Goal: Task Accomplishment & Management: Manage account settings

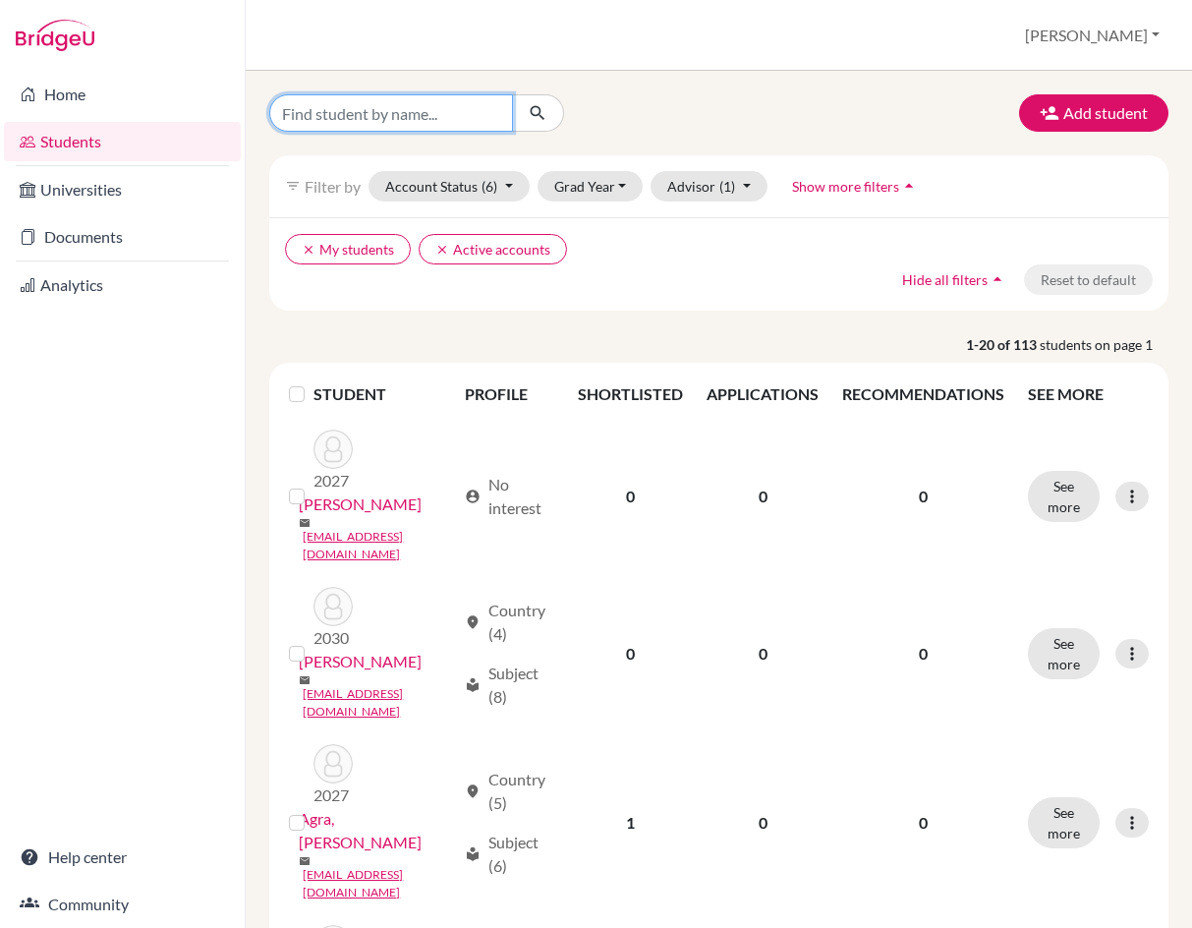
click at [443, 113] on input "Find student by name..." at bounding box center [391, 112] width 244 height 37
type input "m"
type input "yling"
click button "submit" at bounding box center [538, 112] width 52 height 37
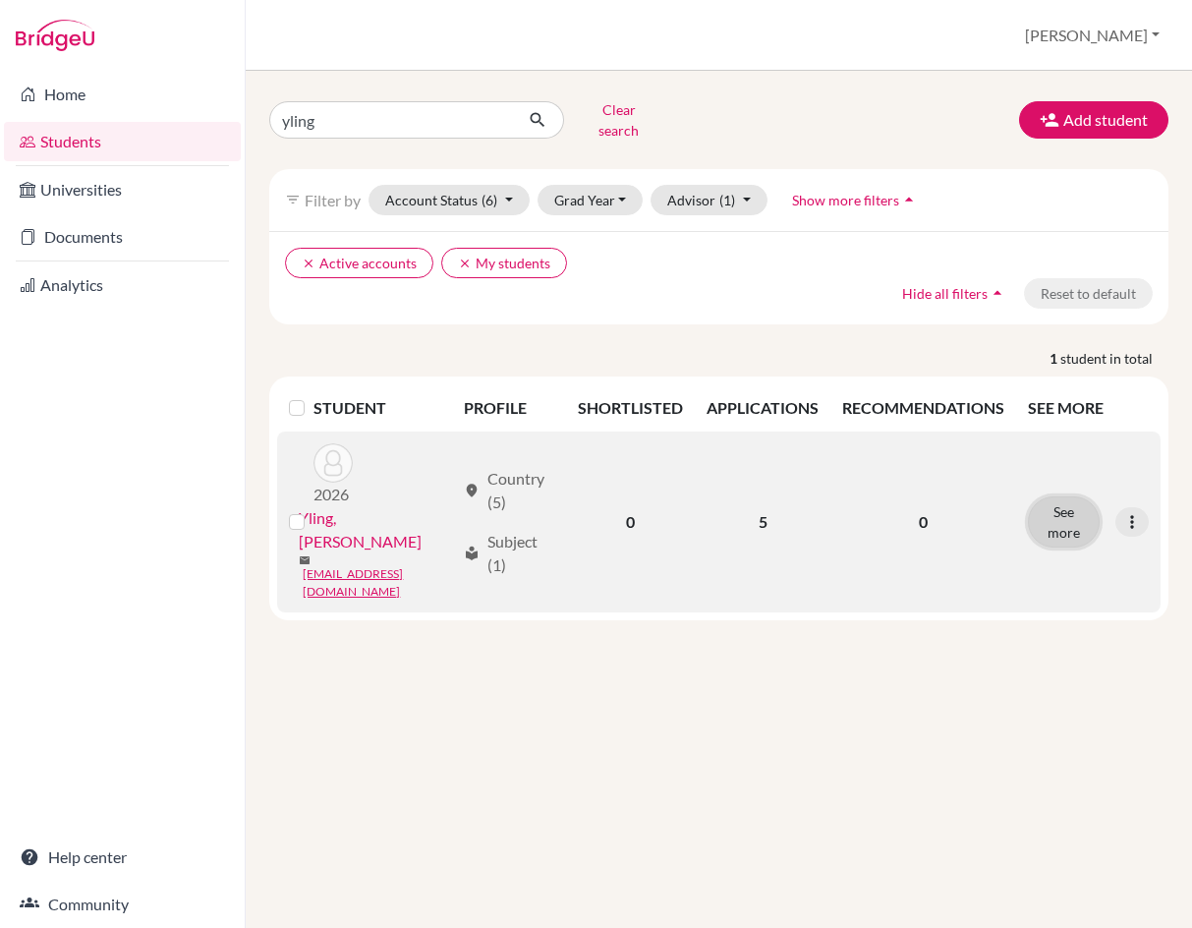
click at [1055, 496] on button "See more" at bounding box center [1064, 521] width 72 height 51
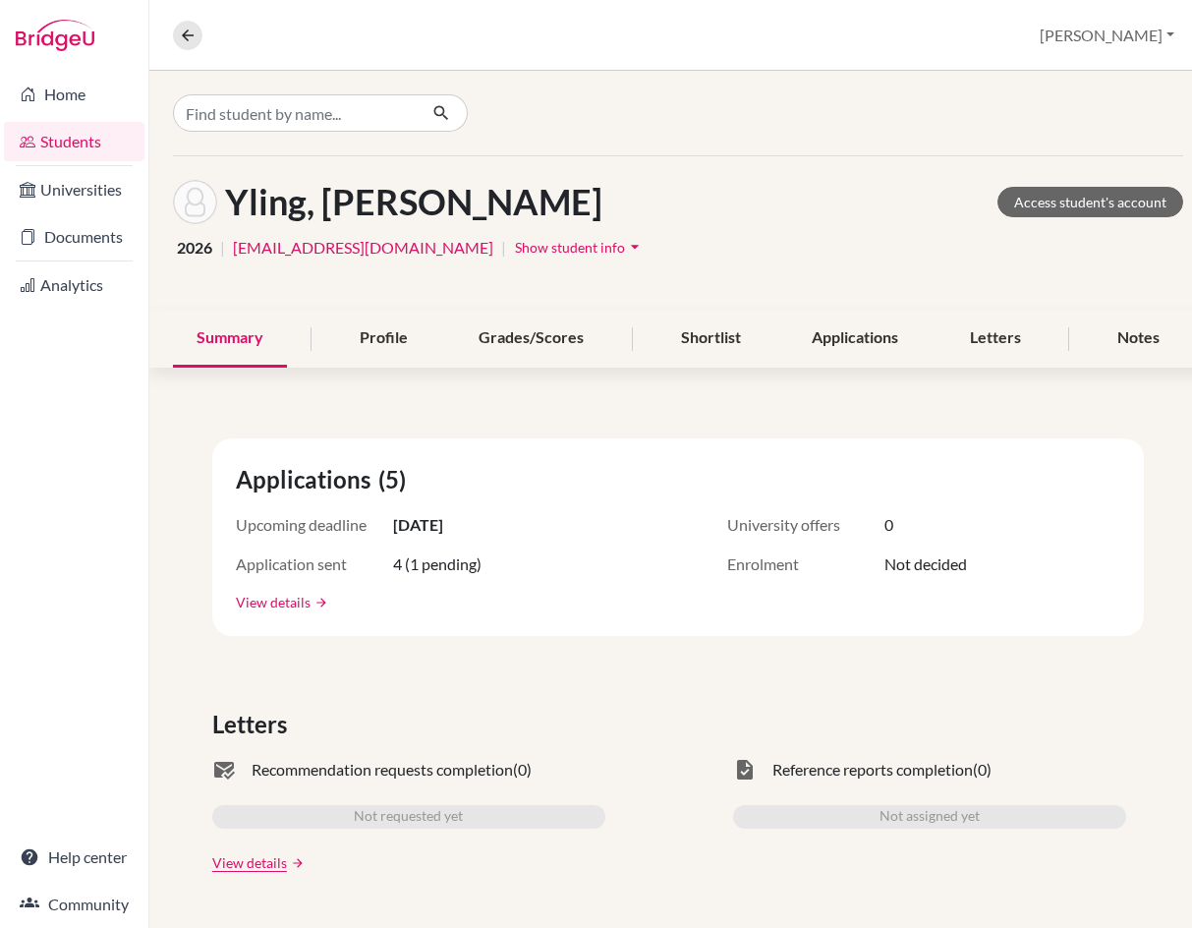
click at [259, 606] on link "View details" at bounding box center [273, 602] width 75 height 21
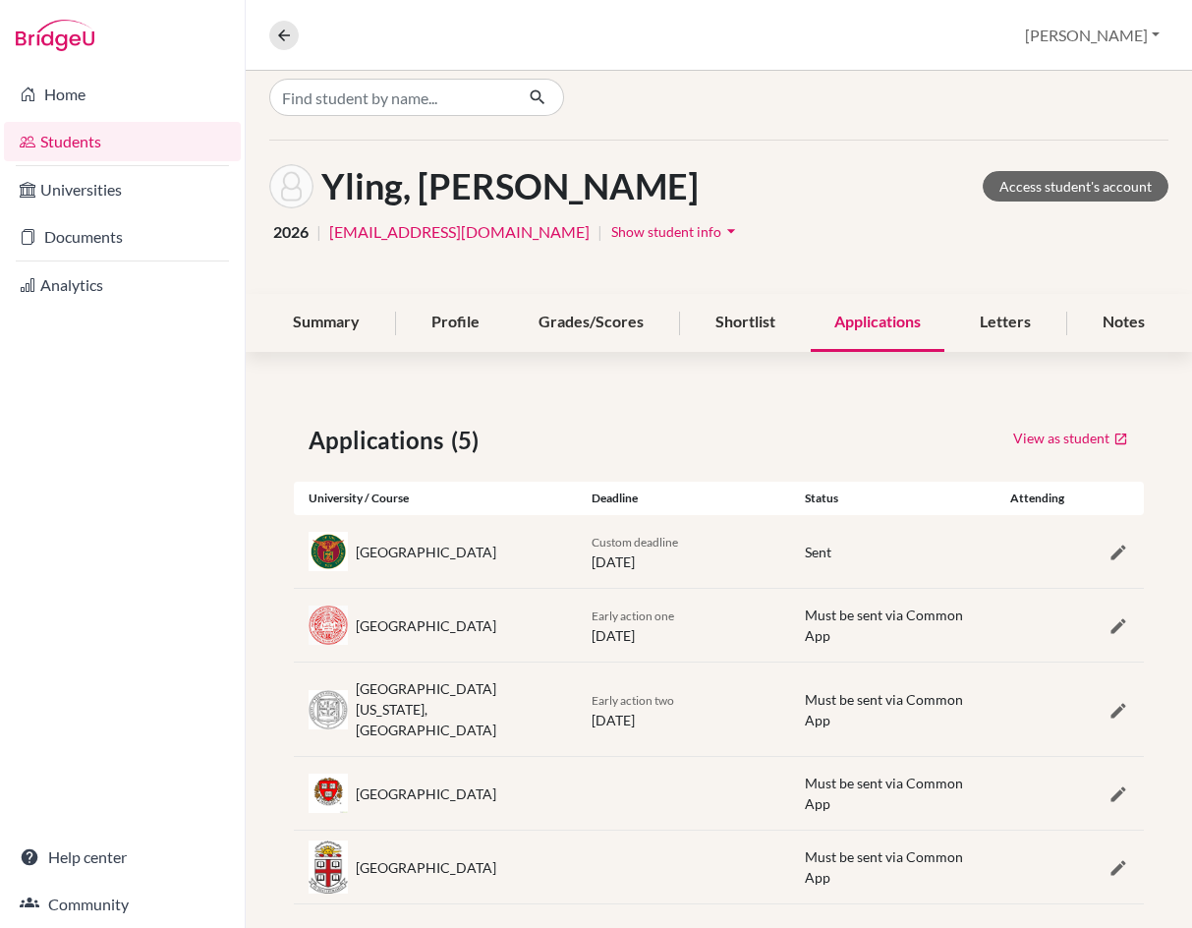
scroll to position [19, 0]
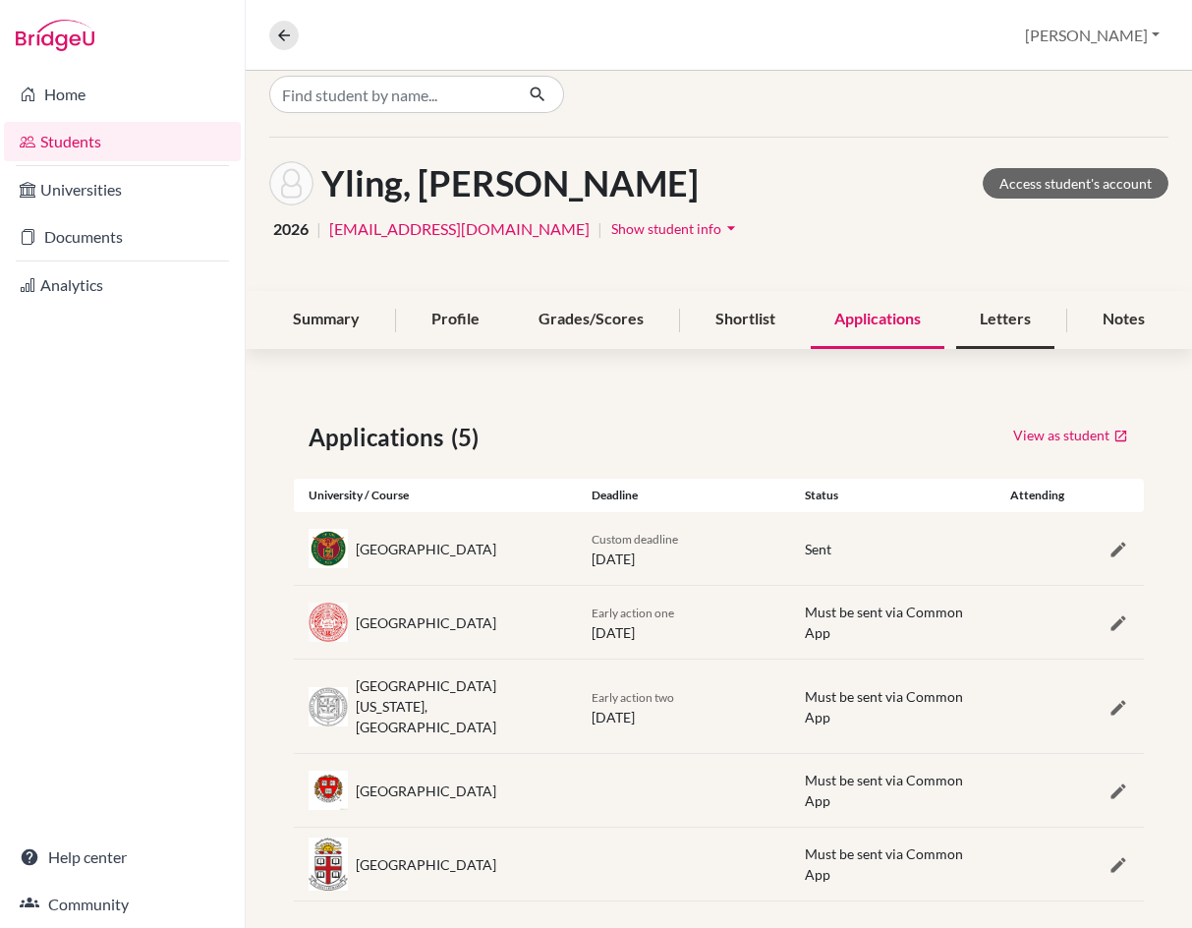
click at [1007, 320] on div "Letters" at bounding box center [1005, 320] width 98 height 58
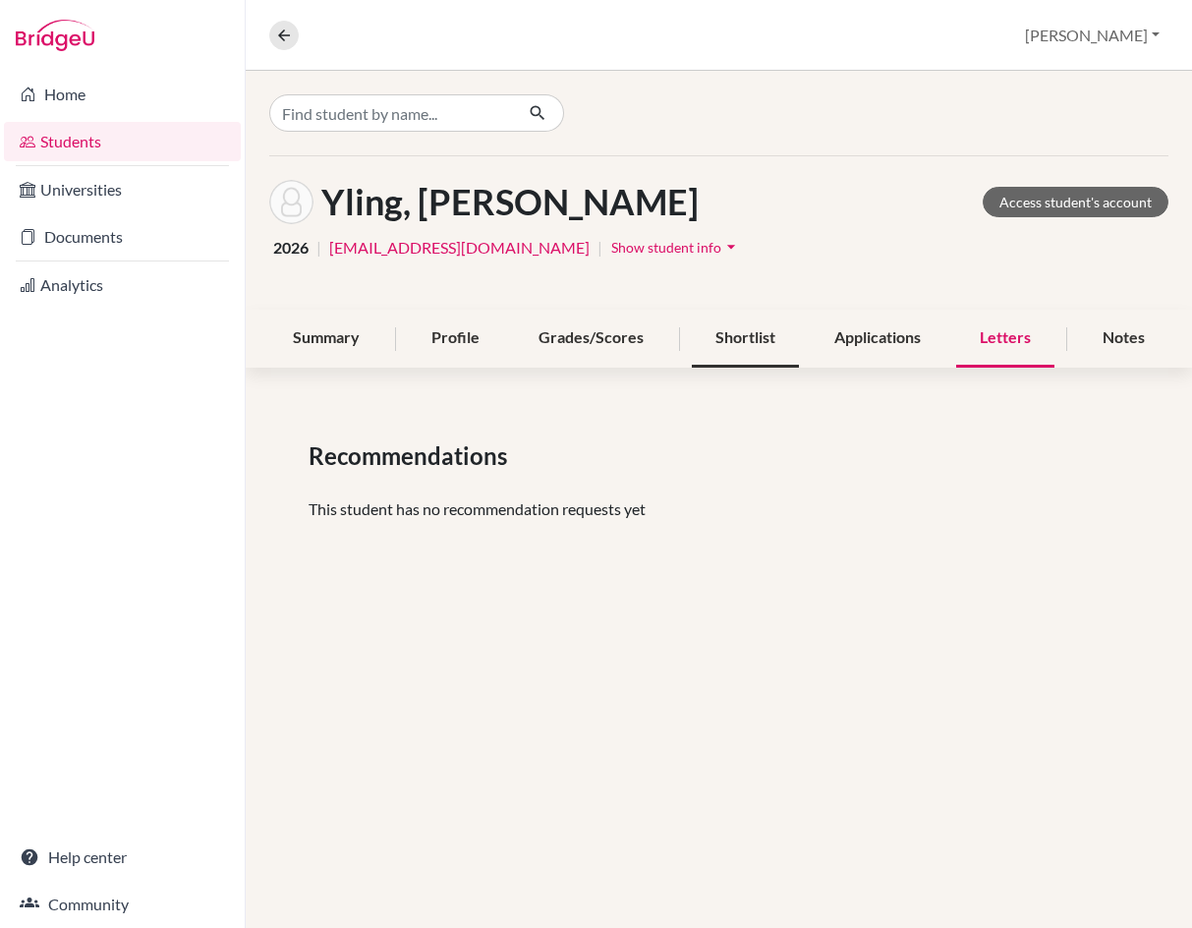
click at [763, 332] on div "Shortlist" at bounding box center [745, 339] width 107 height 58
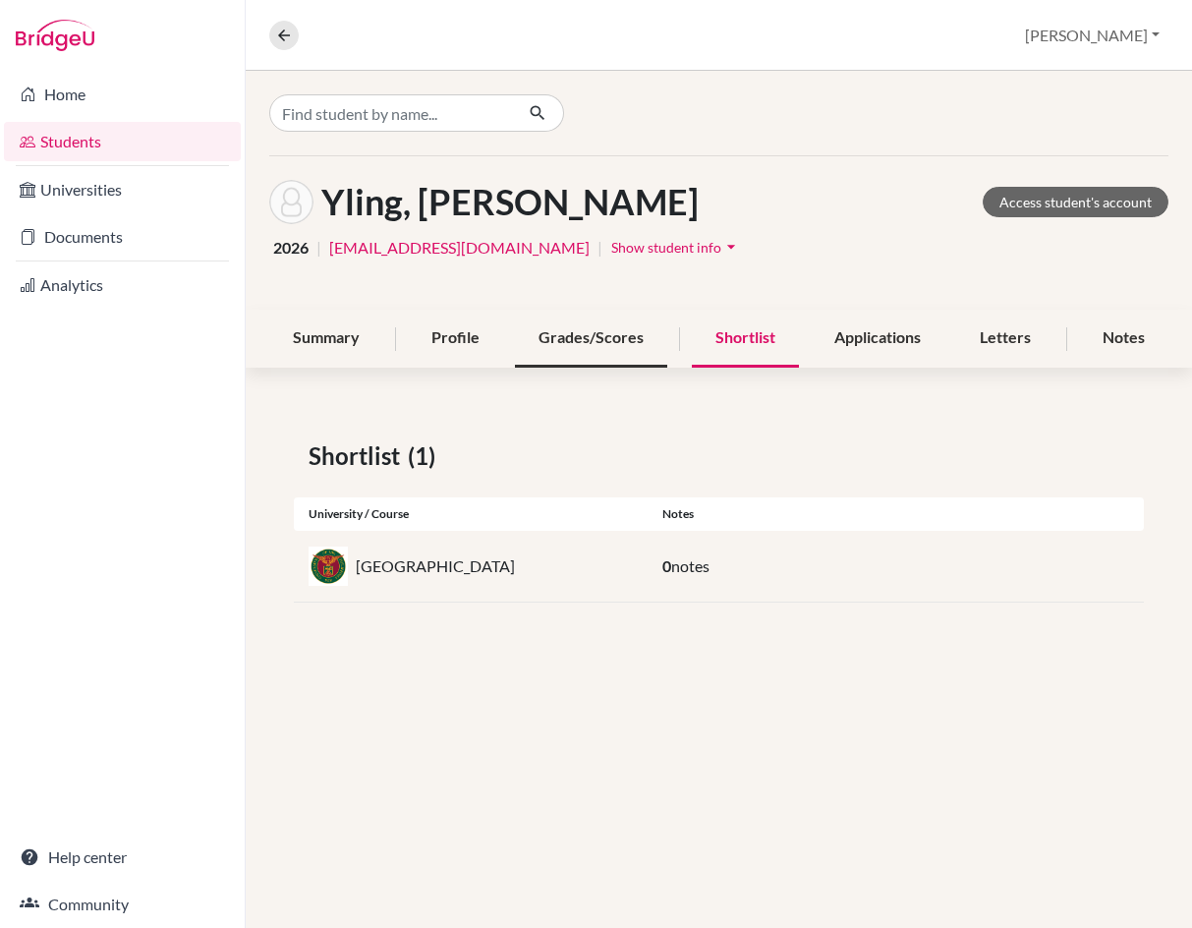
click at [629, 340] on div "Grades/Scores" at bounding box center [591, 339] width 152 height 58
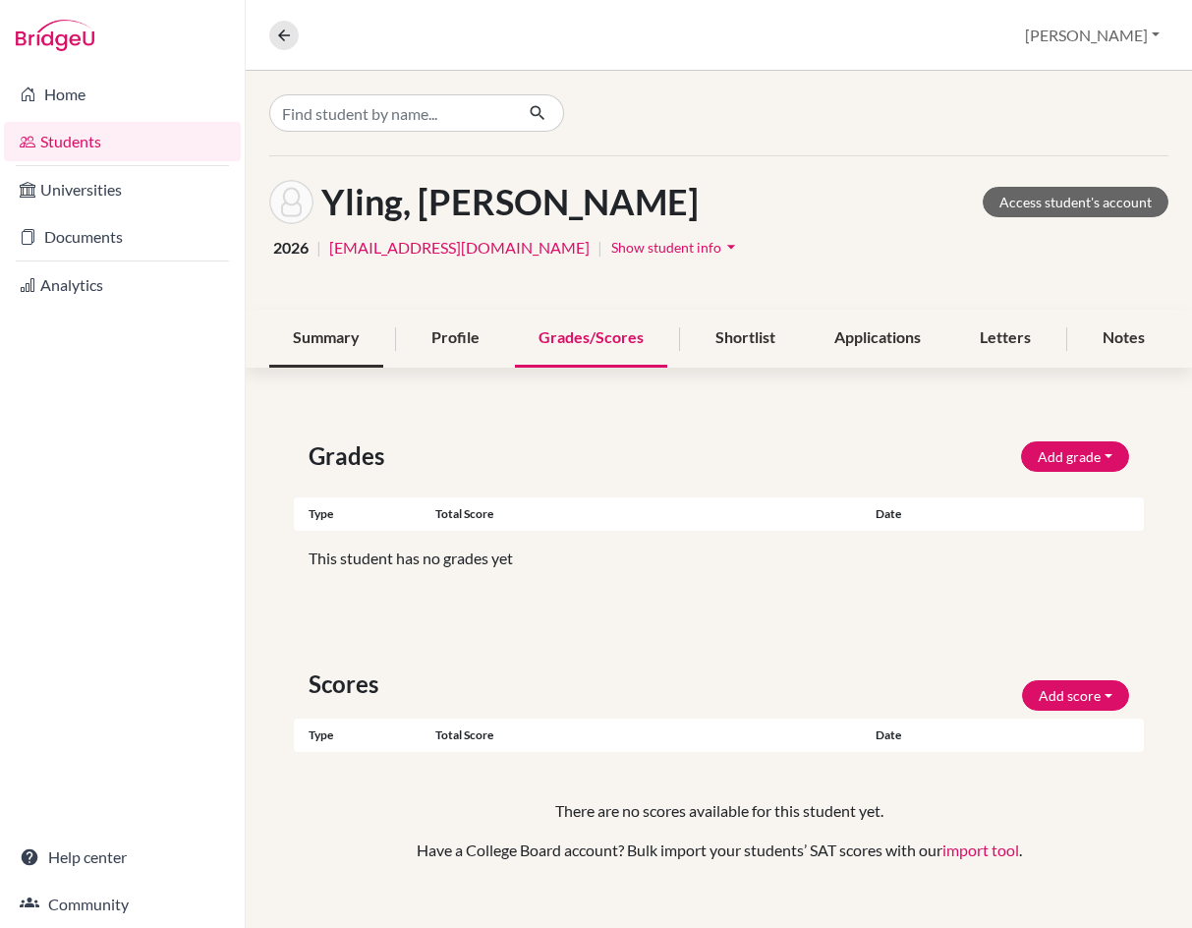
click at [320, 339] on div "Summary" at bounding box center [326, 339] width 114 height 58
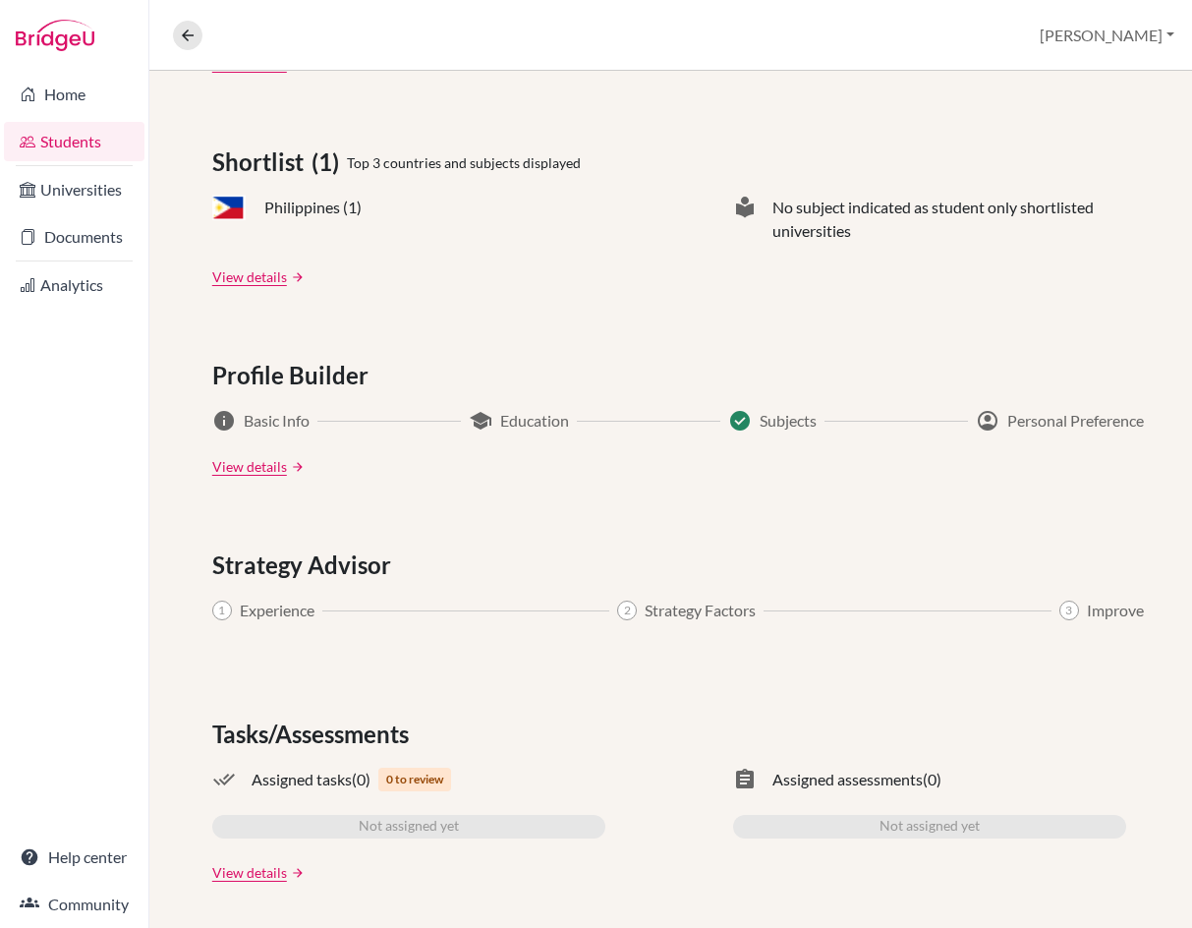
scroll to position [801, 0]
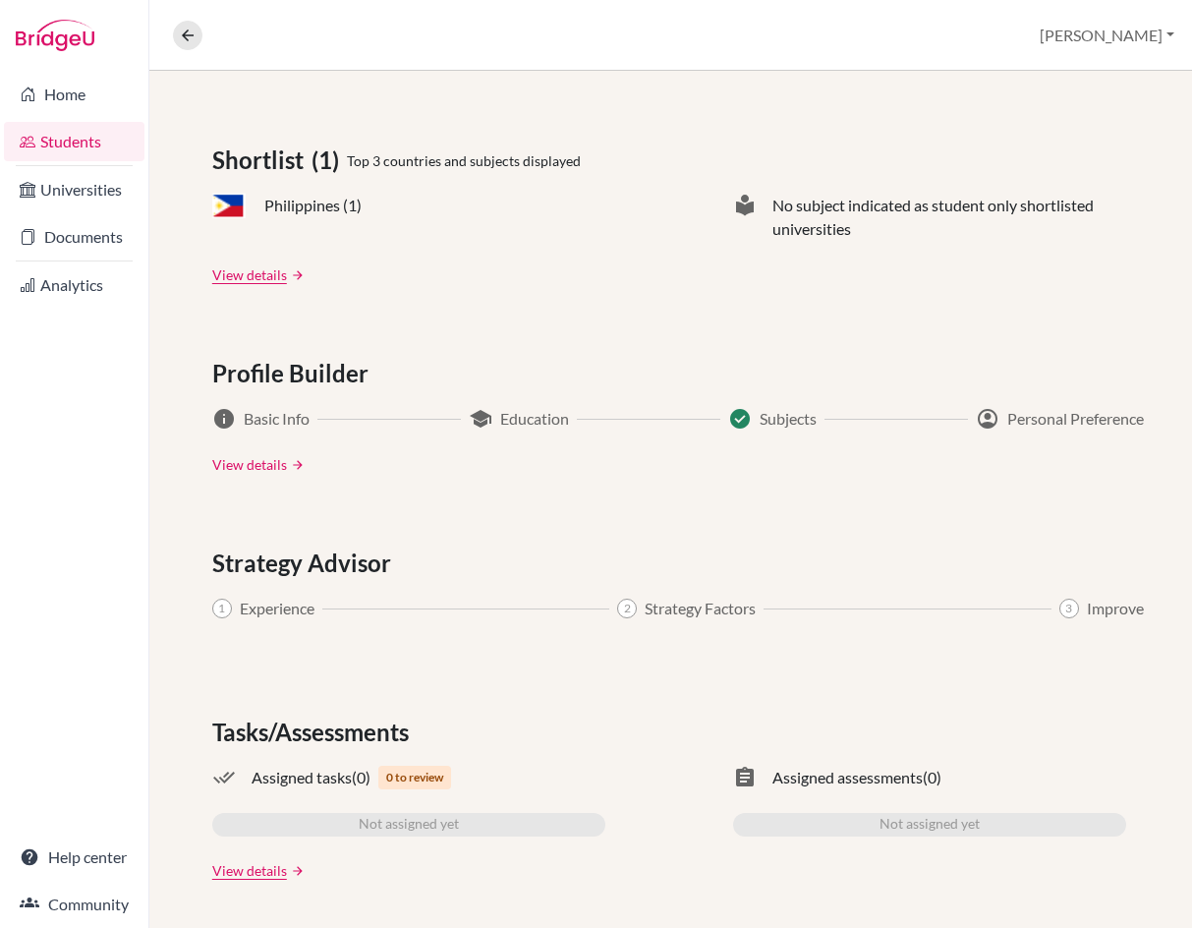
click at [250, 458] on link "View details" at bounding box center [249, 464] width 75 height 21
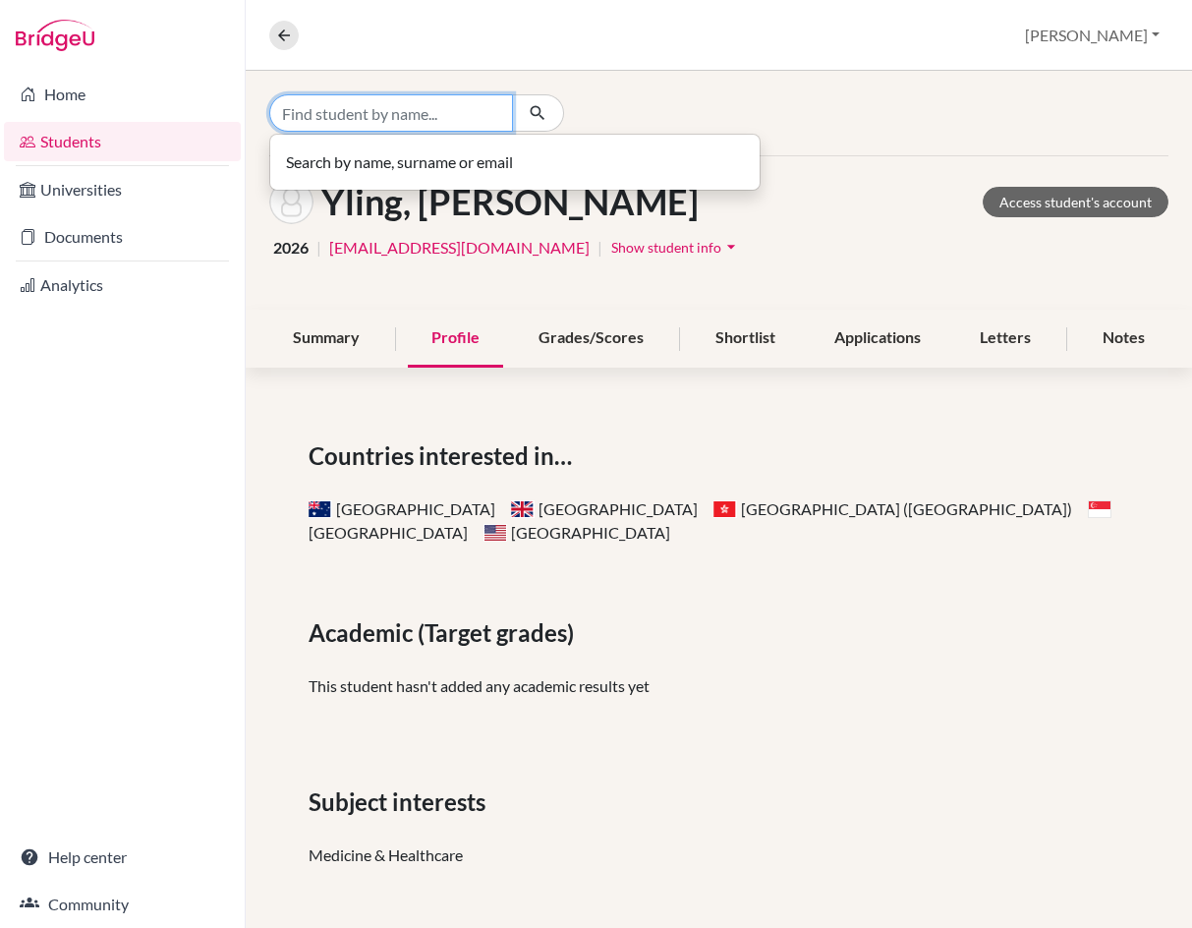
click at [356, 103] on input "Find student by name..." at bounding box center [391, 112] width 244 height 37
type input "[PERSON_NAME]"
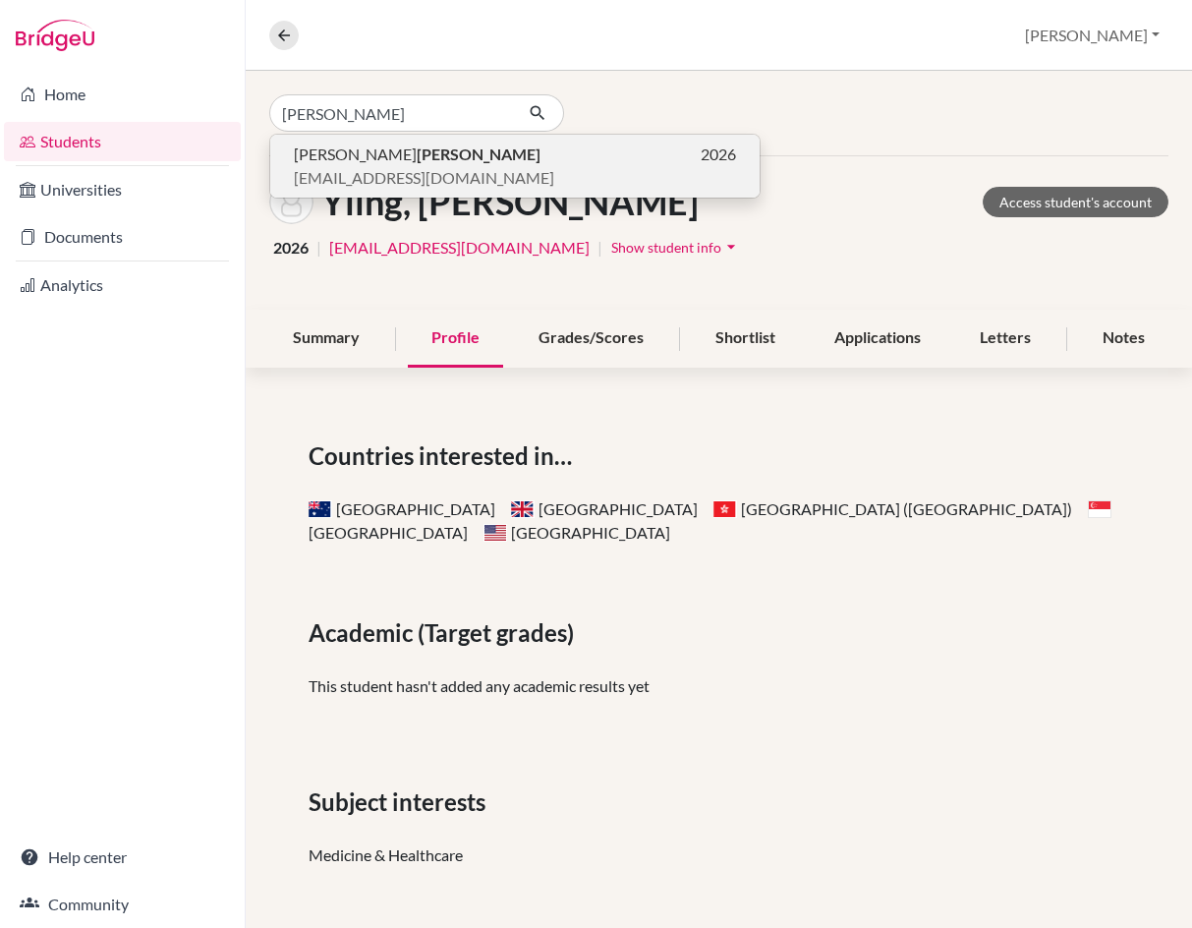
click at [366, 169] on span "[EMAIL_ADDRESS][DOMAIN_NAME]" at bounding box center [424, 178] width 260 height 24
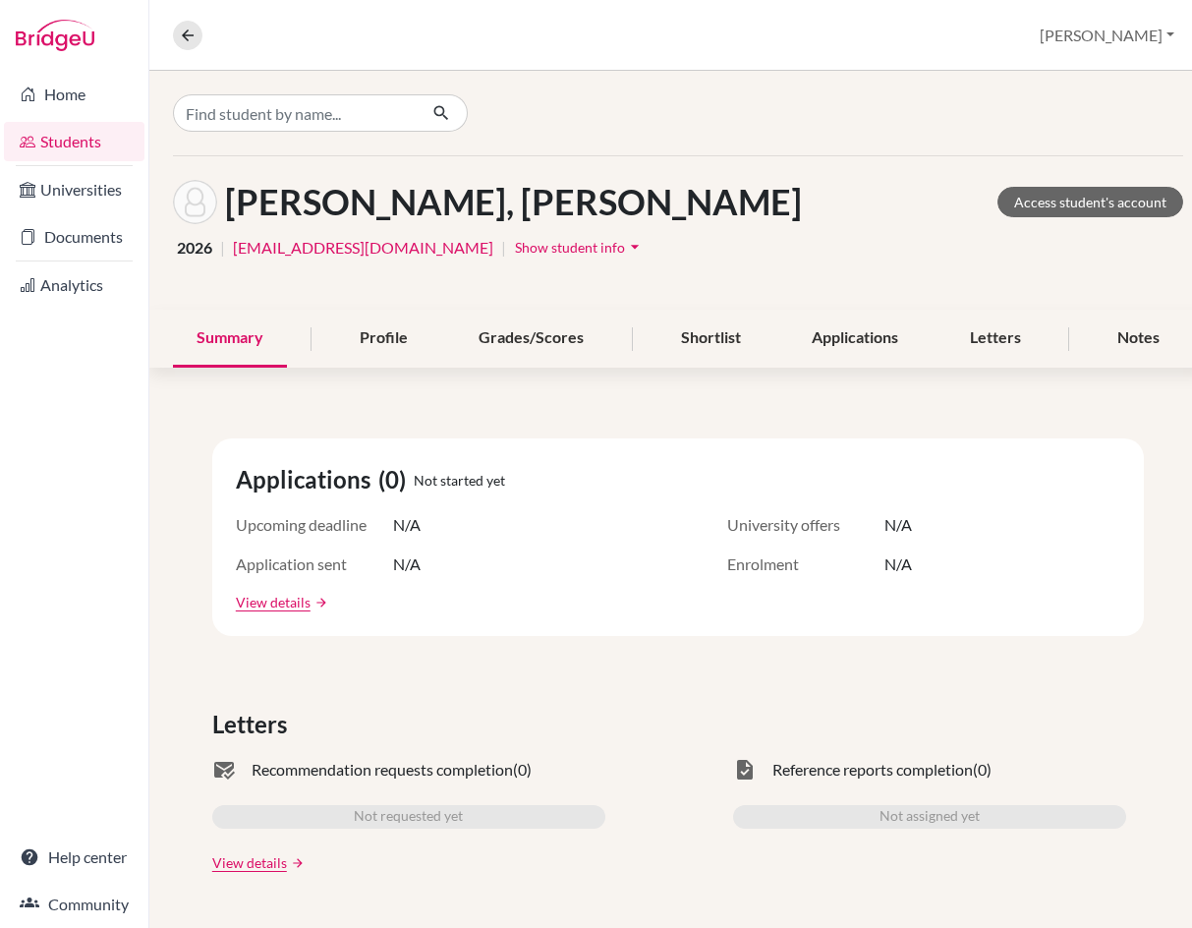
click at [867, 242] on div "2026 | [EMAIL_ADDRESS][DOMAIN_NAME] | Show student info arrow_drop_down" at bounding box center [678, 247] width 1010 height 30
click at [625, 250] on icon "arrow_drop_down" at bounding box center [635, 247] width 20 height 20
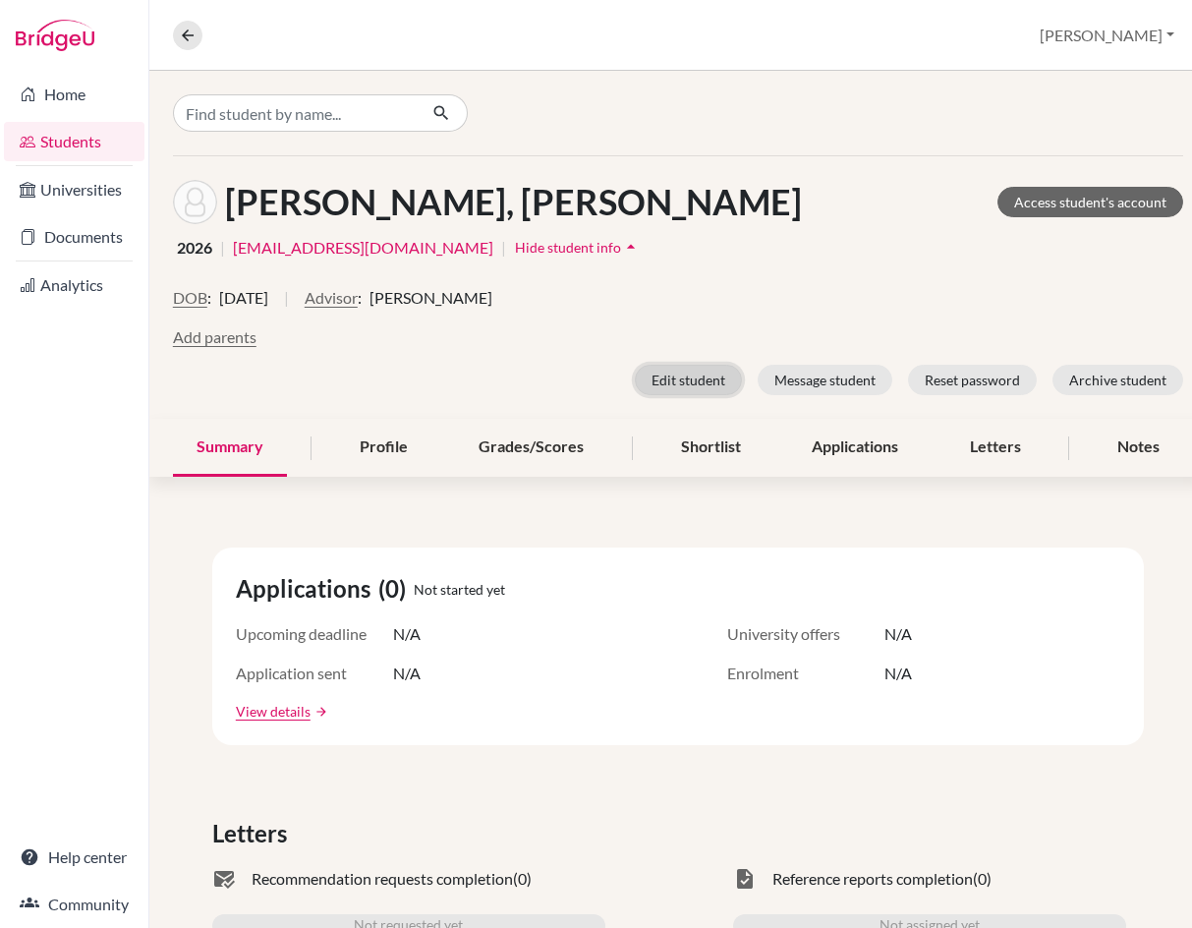
click at [689, 381] on button "Edit student" at bounding box center [688, 380] width 107 height 30
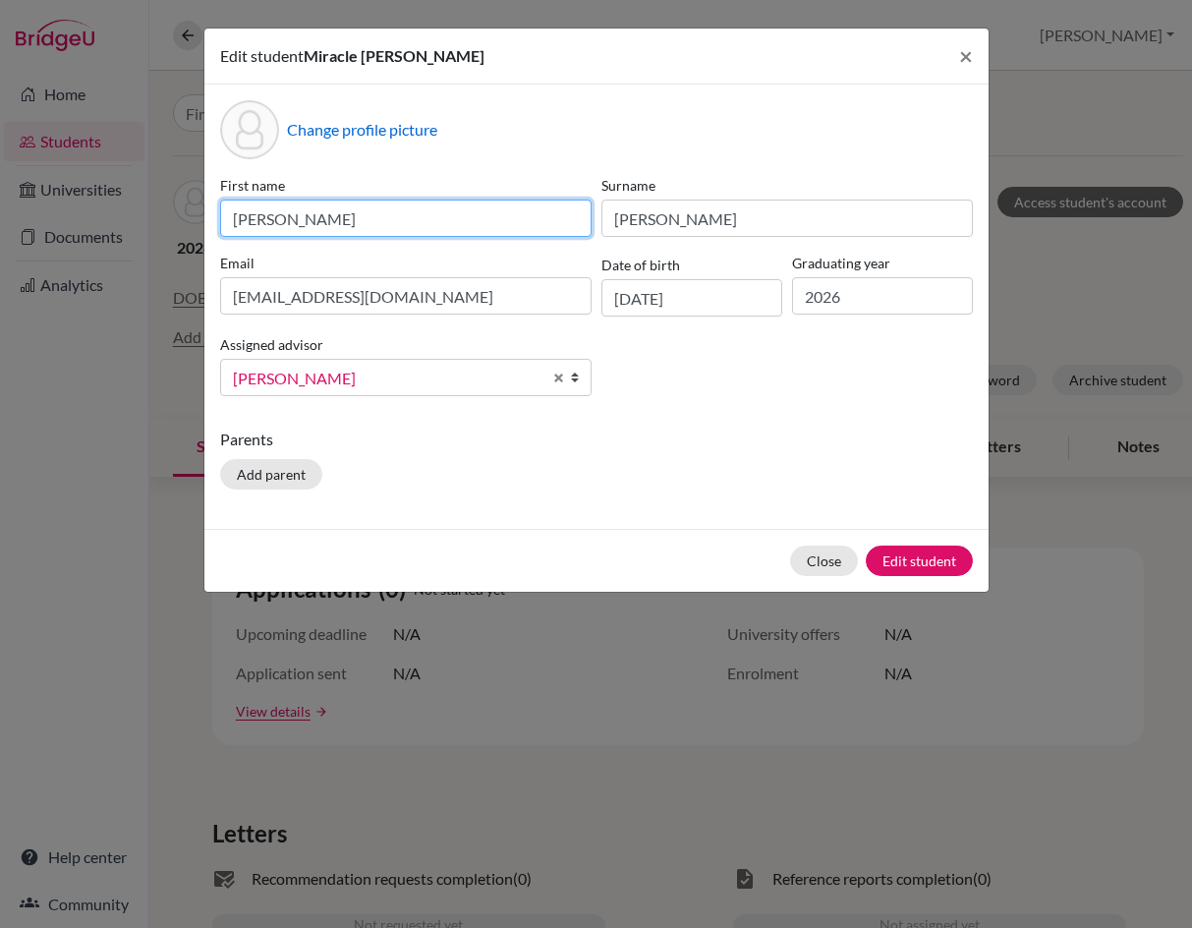
click at [379, 227] on input "[PERSON_NAME]" at bounding box center [405, 217] width 371 height 37
type input "M"
type input "Em"
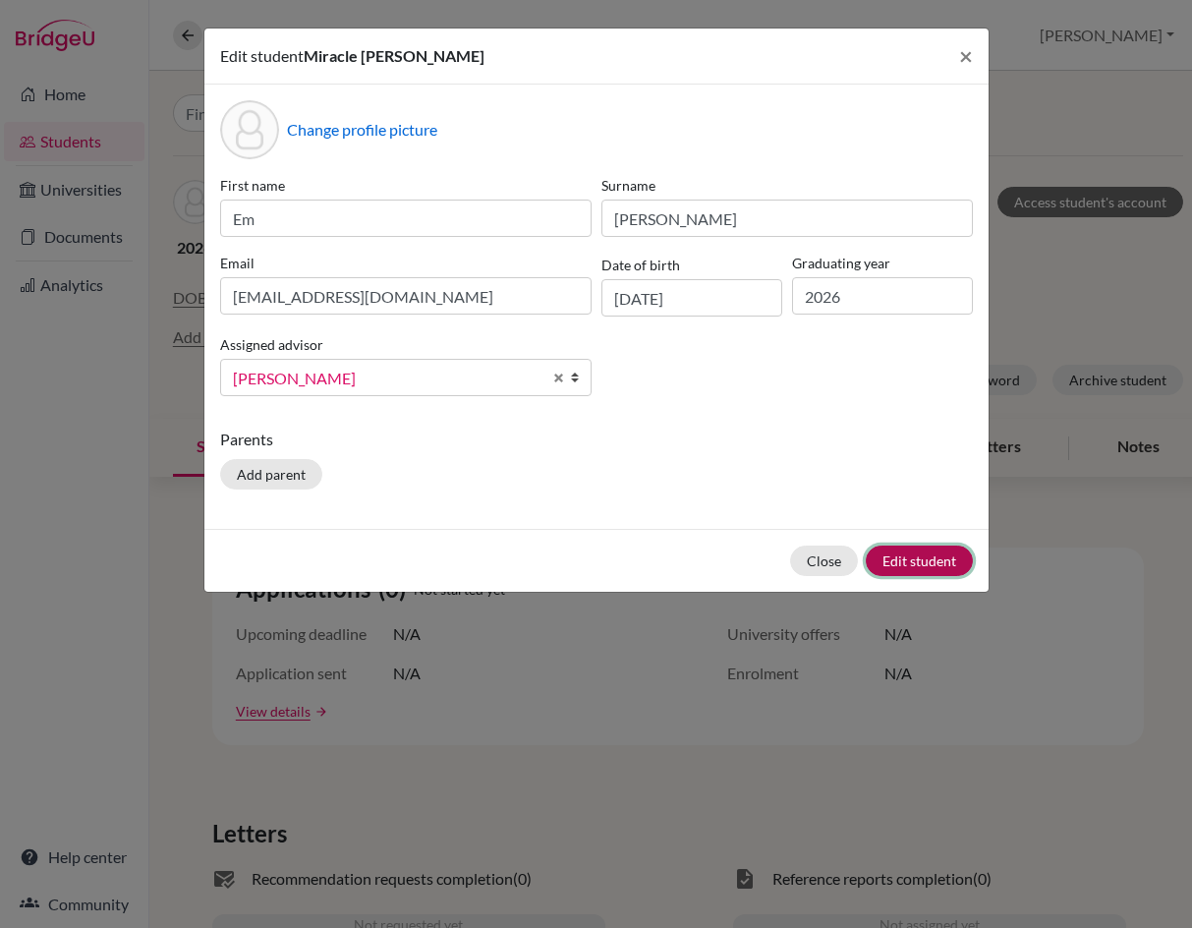
click at [904, 557] on button "Edit student" at bounding box center [919, 560] width 107 height 30
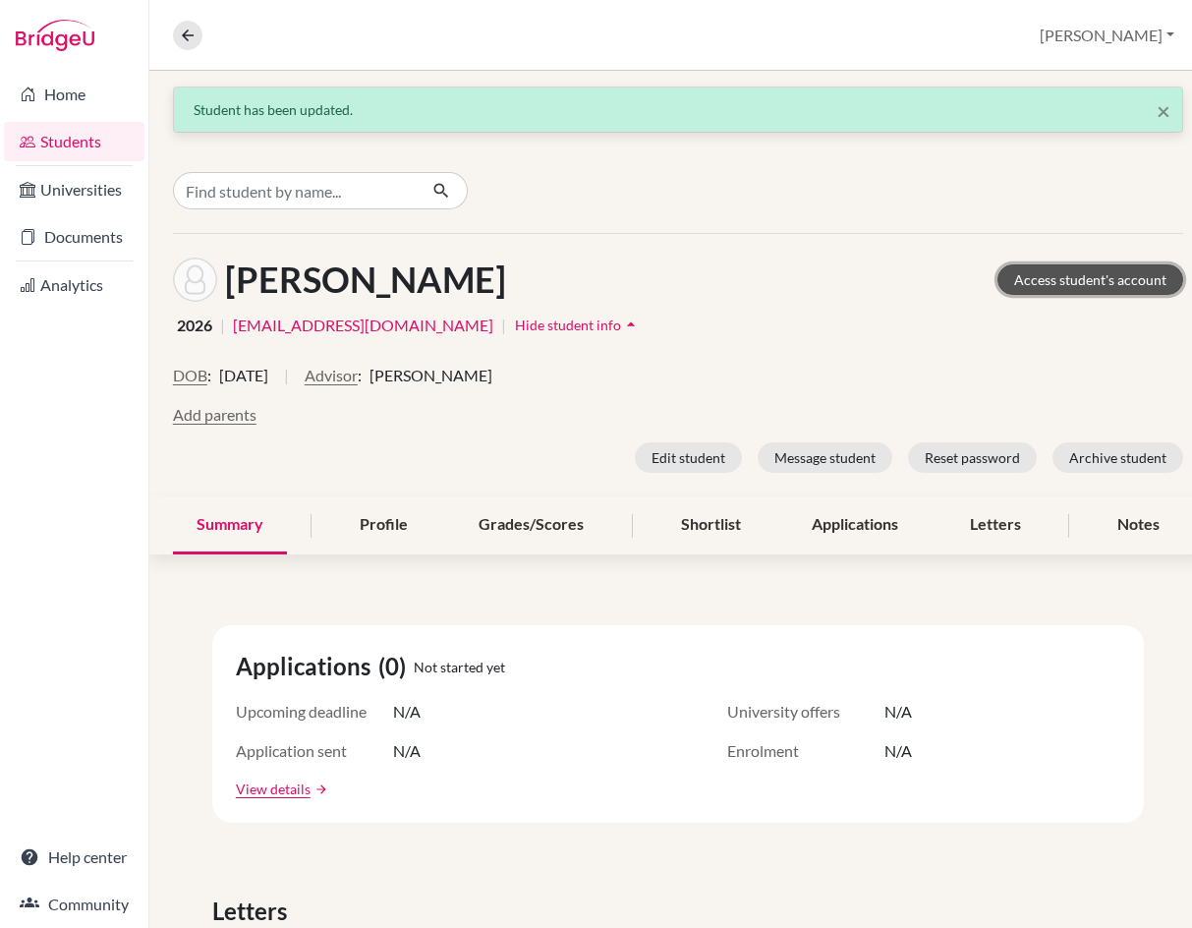
click at [1075, 280] on link "Access student's account" at bounding box center [1090, 279] width 186 height 30
